Goal: Use online tool/utility: Utilize a website feature to perform a specific function

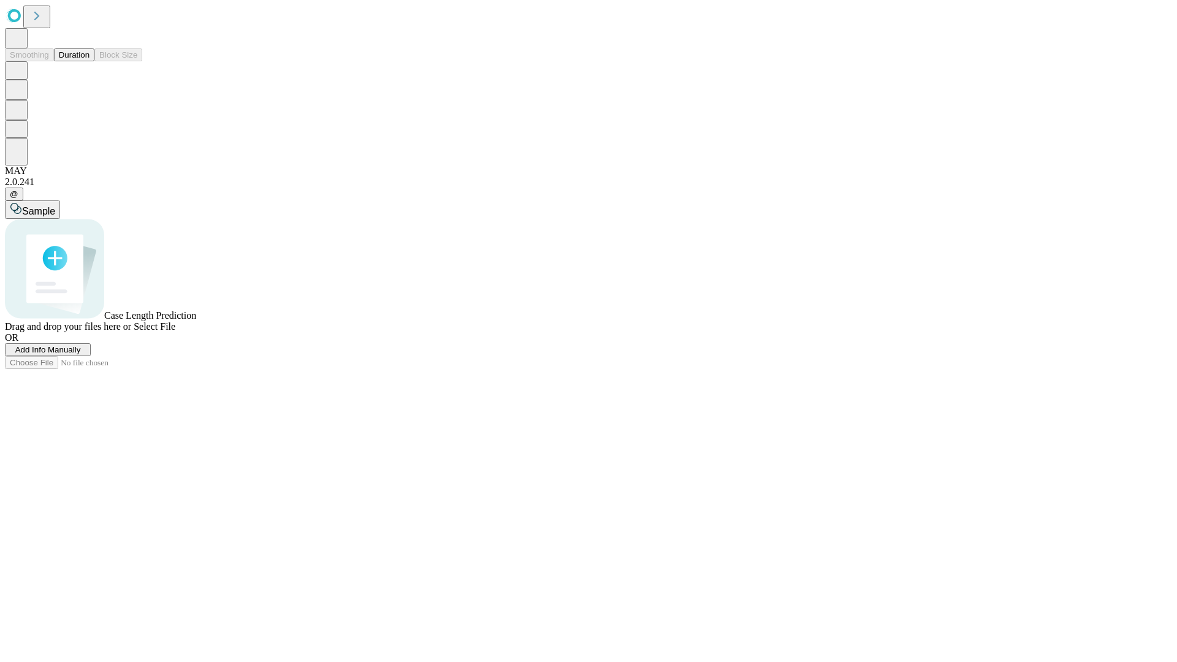
click at [89, 61] on button "Duration" at bounding box center [74, 54] width 40 height 13
click at [81, 354] on span "Add Info Manually" at bounding box center [48, 349] width 66 height 9
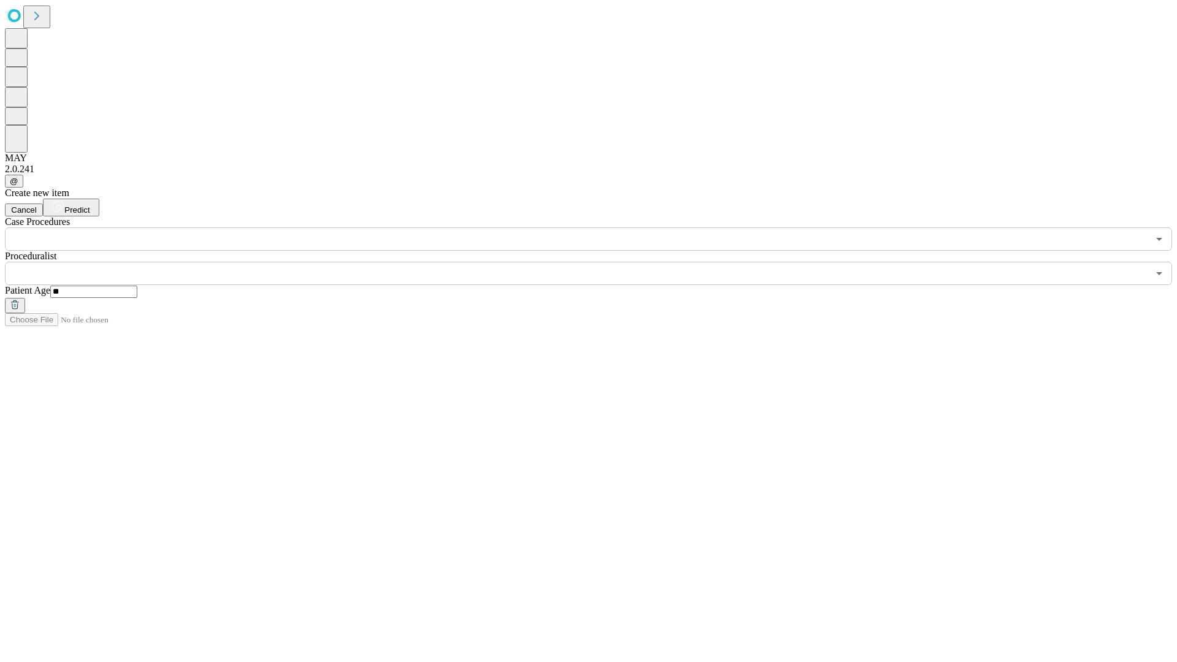
type input "**"
click at [597, 262] on input "text" at bounding box center [576, 273] width 1143 height 23
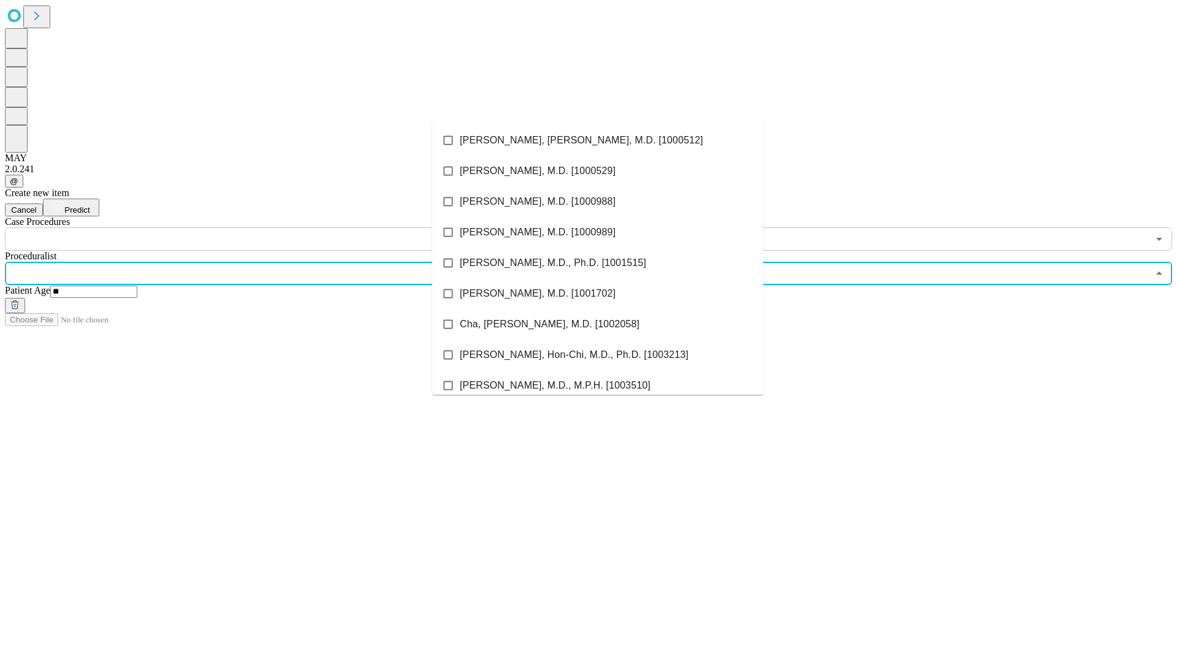
click at [598, 140] on li "[PERSON_NAME], [PERSON_NAME], M.D. [1000512]" at bounding box center [597, 140] width 331 height 31
click at [257, 227] on input "text" at bounding box center [576, 238] width 1143 height 23
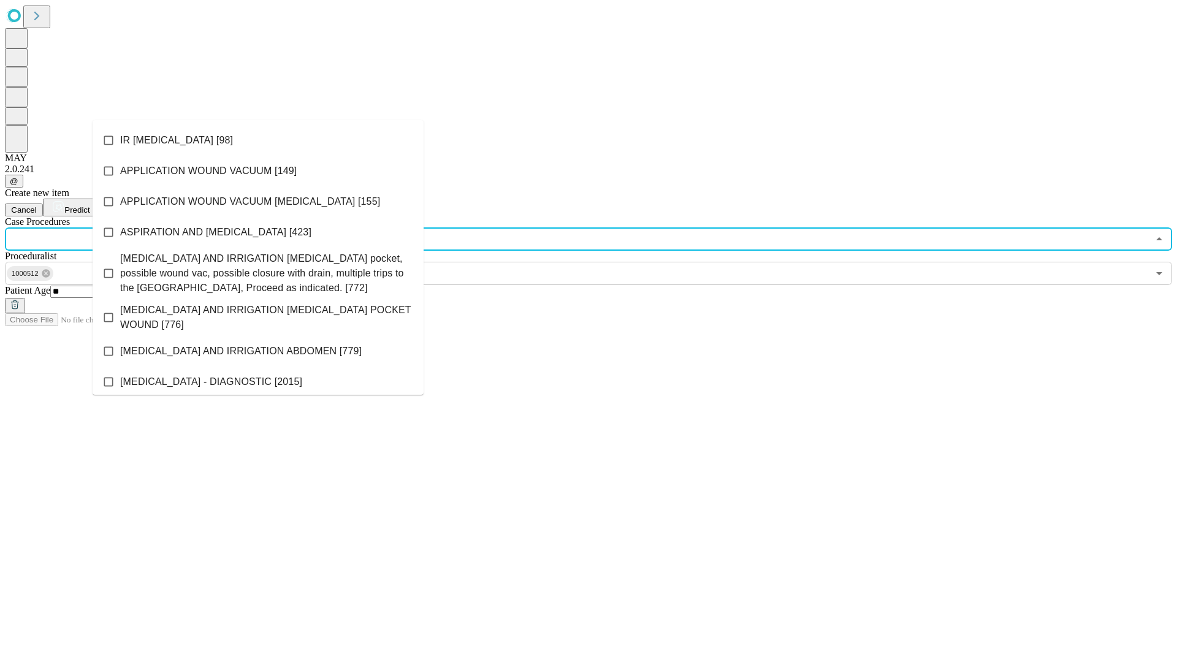
click at [258, 140] on li "IR [MEDICAL_DATA] [98]" at bounding box center [258, 140] width 331 height 31
click at [89, 205] on span "Predict" at bounding box center [76, 209] width 25 height 9
